Goal: Information Seeking & Learning: Learn about a topic

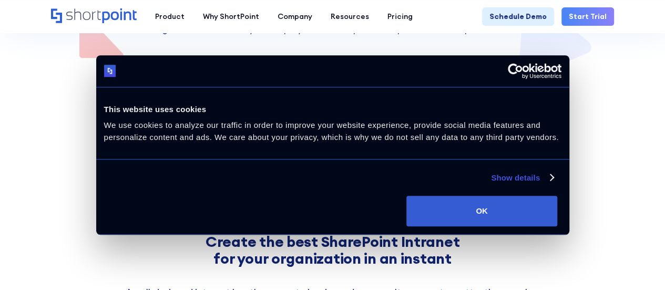
scroll to position [263, 0]
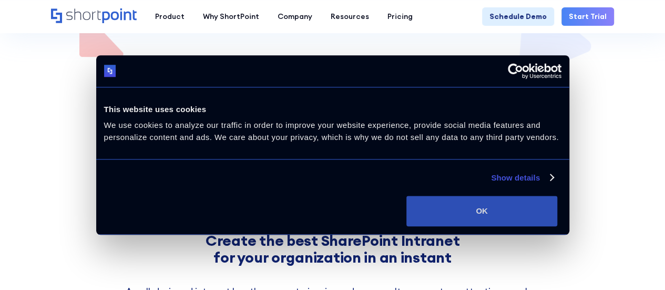
click at [557, 211] on button "OK" at bounding box center [481, 211] width 151 height 30
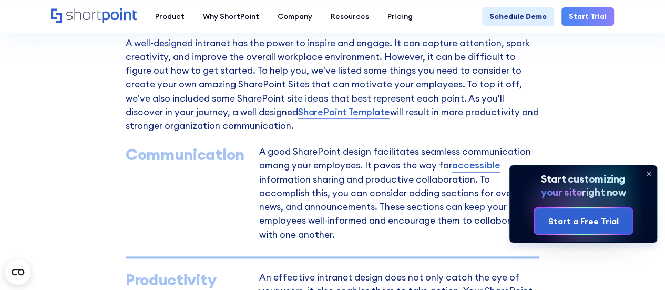
scroll to position [526, 0]
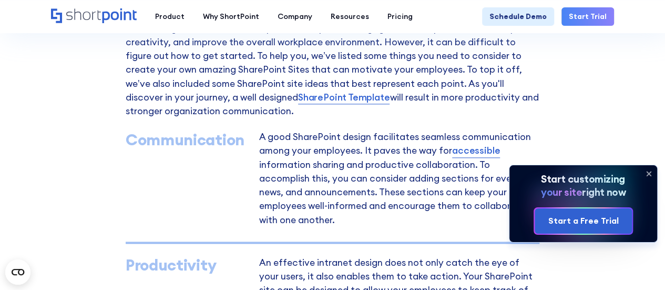
click at [646, 173] on icon at bounding box center [648, 173] width 17 height 17
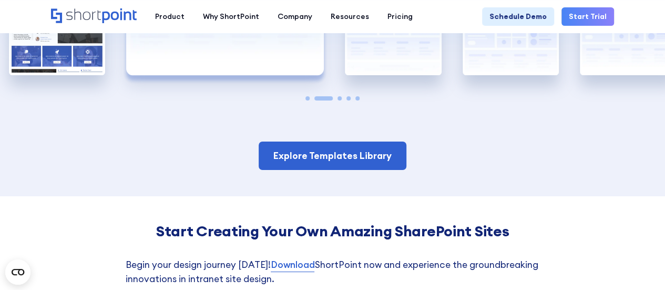
scroll to position [1788, 0]
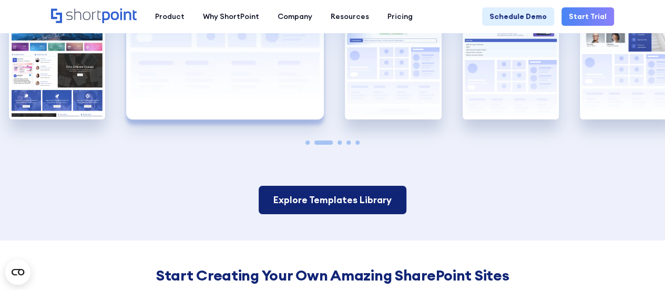
click at [334, 201] on link "Explore Templates Library" at bounding box center [333, 200] width 148 height 28
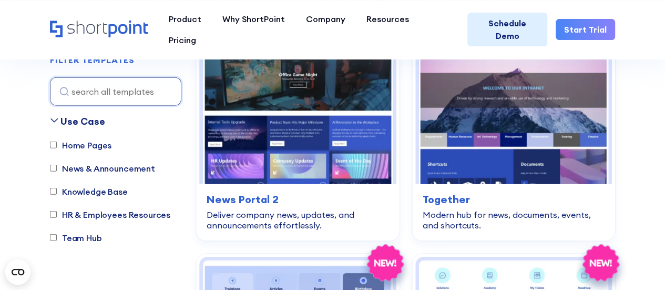
scroll to position [3260, 0]
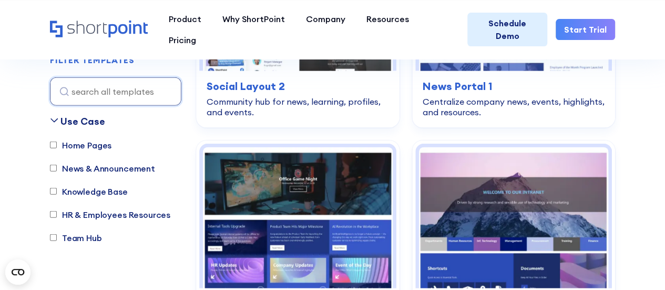
click at [89, 142] on label "Home Pages" at bounding box center [81, 144] width 62 height 13
click at [57, 142] on input "Home Pages" at bounding box center [53, 144] width 7 height 7
checkbox input "true"
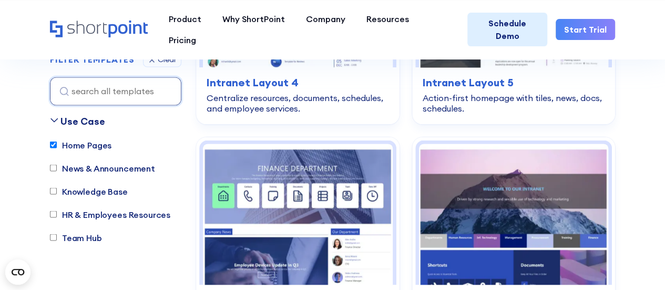
scroll to position [894, 0]
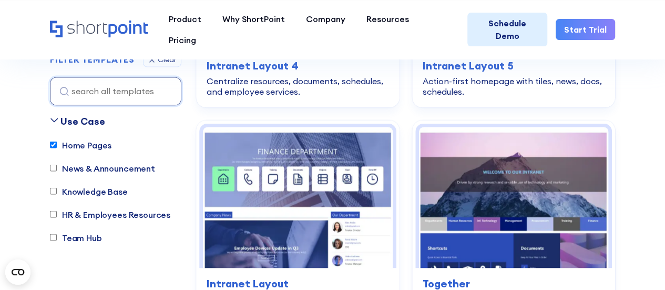
click at [97, 237] on label "Team Hub" at bounding box center [76, 237] width 52 height 13
click at [57, 237] on input "Team Hub" at bounding box center [53, 237] width 7 height 7
checkbox input "true"
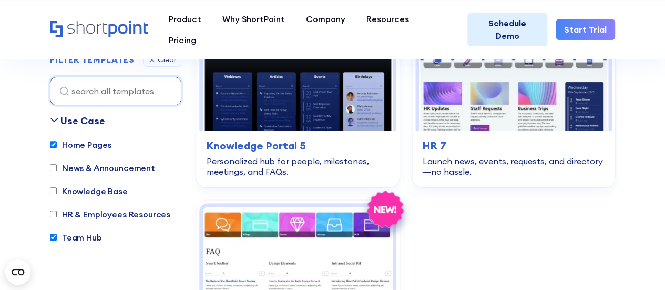
scroll to position [4096, 0]
